Goal: Task Accomplishment & Management: Manage account settings

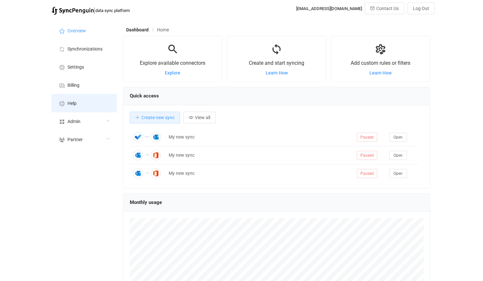
scroll to position [125, 307]
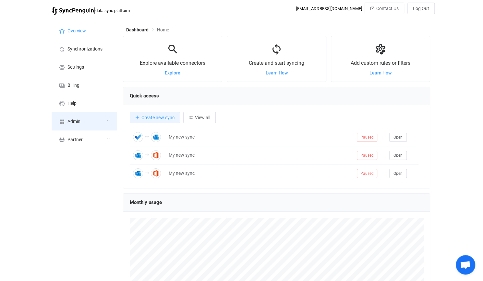
click at [80, 117] on div "Admin" at bounding box center [84, 121] width 65 height 18
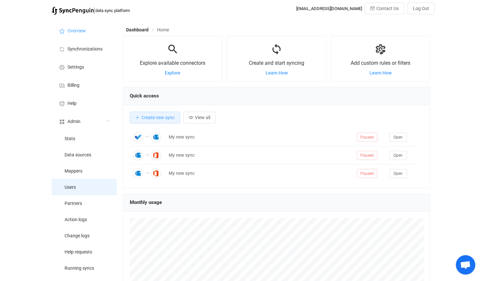
click at [77, 182] on li "Users" at bounding box center [84, 187] width 65 height 16
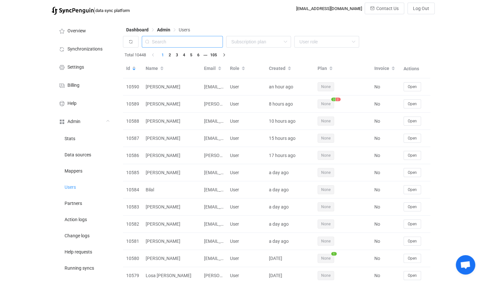
click at [190, 45] on input "text" at bounding box center [182, 42] width 81 height 12
paste input "ict@vandoren.nl"
type input "ict@vandoren.nl"
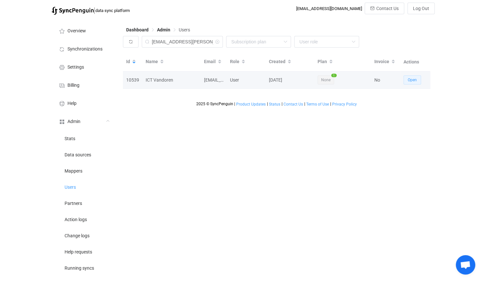
click at [415, 79] on span "Open" at bounding box center [412, 80] width 9 height 5
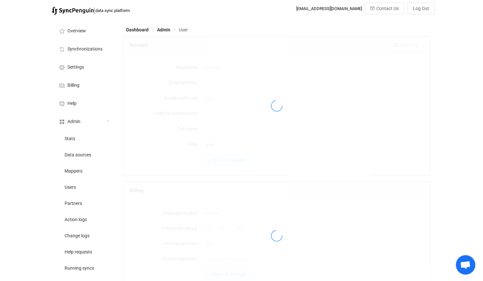
type input "ict@vandoren.nl"
type input "ICT Vandoren"
type input "14"
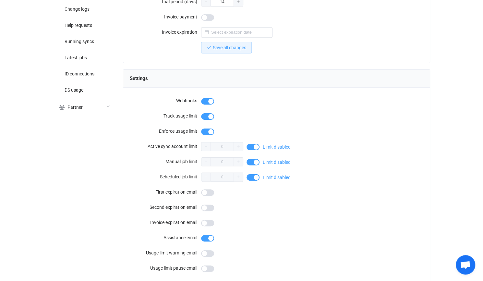
scroll to position [538, 0]
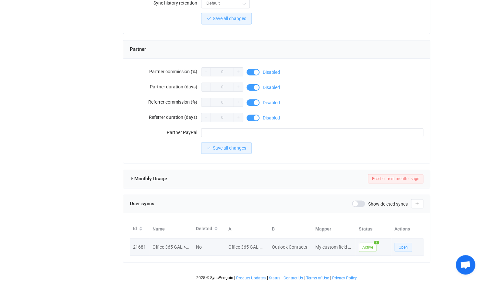
click at [394, 243] on button "Open" at bounding box center [403, 247] width 18 height 9
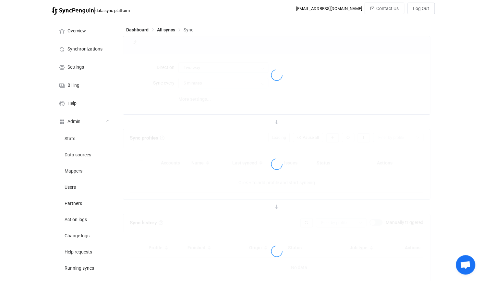
type input "Office 365 GAL → Outlook (one to many)"
type input "30 minutes"
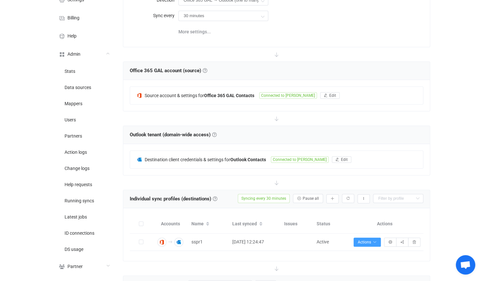
scroll to position [195, 0]
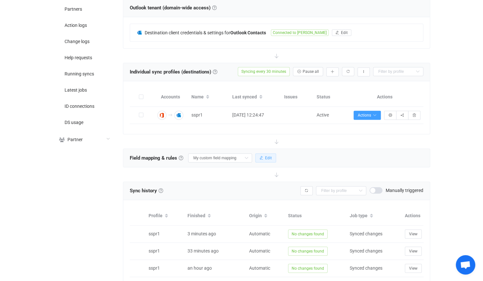
click at [265, 156] on span "Edit" at bounding box center [268, 158] width 7 height 5
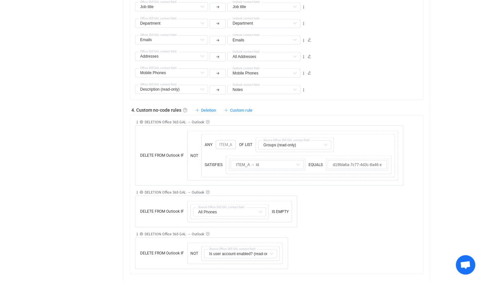
scroll to position [713, 0]
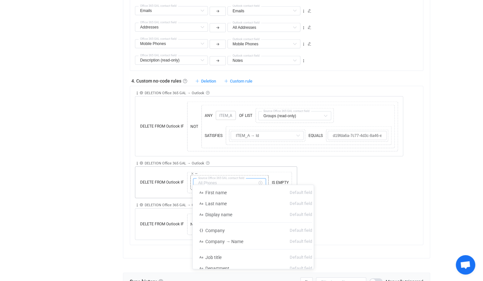
click at [229, 178] on input "text" at bounding box center [229, 182] width 73 height 9
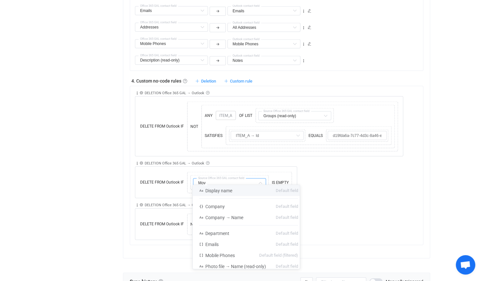
scroll to position [0, 0]
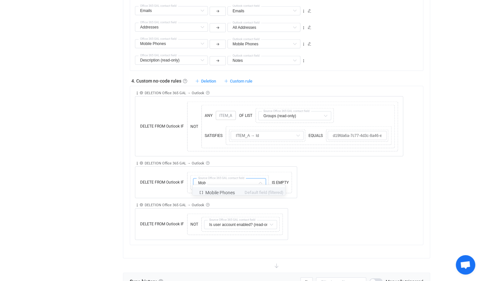
click at [235, 194] on span "Mobile Phones" at bounding box center [220, 192] width 30 height 5
type input "Mobile Phones"
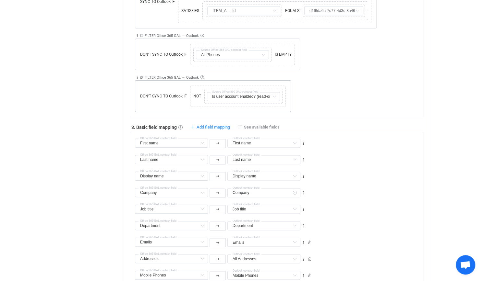
scroll to position [422, 0]
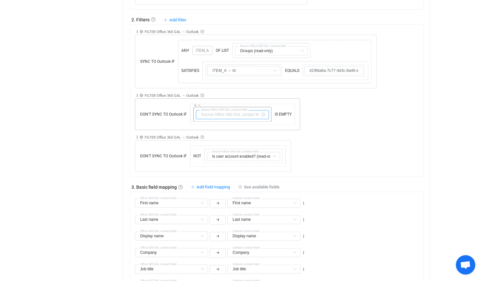
click at [225, 110] on input "text" at bounding box center [232, 114] width 73 height 9
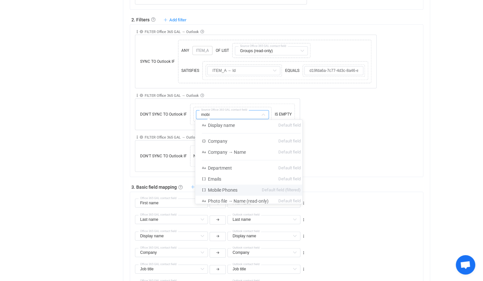
scroll to position [0, 0]
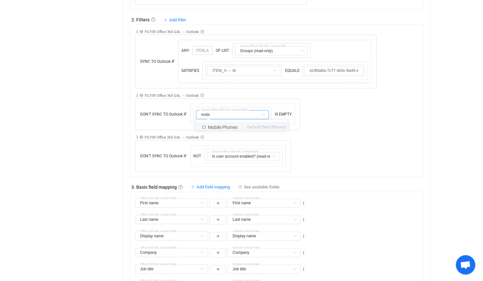
click at [220, 128] on span "Mobile Phones" at bounding box center [223, 127] width 30 height 5
type input "Mobile Phones"
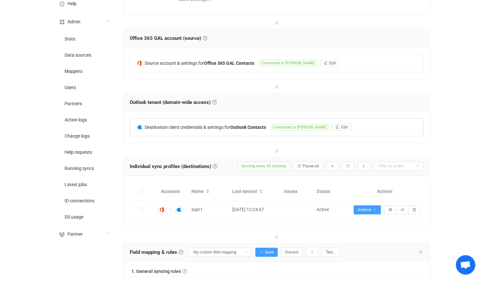
scroll to position [97, 0]
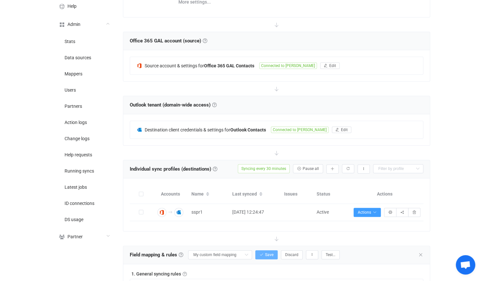
click at [260, 256] on button "Save" at bounding box center [266, 255] width 22 height 9
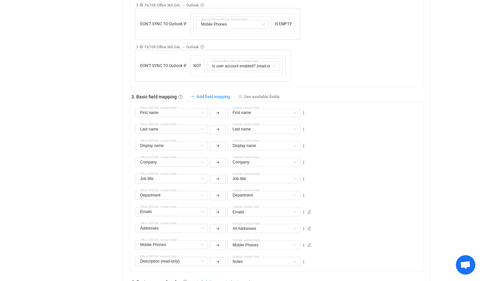
scroll to position [486, 0]
